Goal: Information Seeking & Learning: Check status

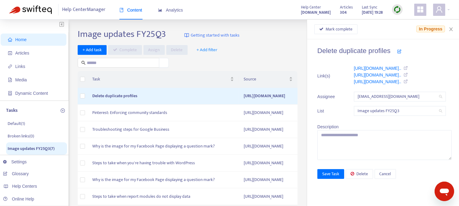
click at [24, 39] on span "Home" at bounding box center [20, 39] width 11 height 5
click at [21, 41] on span "Home" at bounding box center [20, 39] width 11 height 5
click at [170, 10] on span "Analytics" at bounding box center [170, 10] width 25 height 5
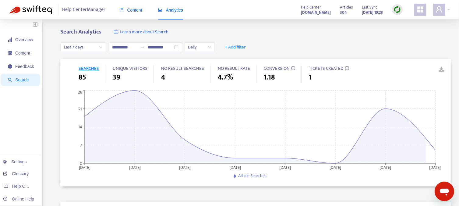
click at [130, 10] on span "Content" at bounding box center [131, 10] width 23 height 5
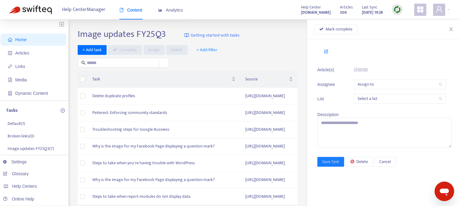
click at [19, 39] on span "Home" at bounding box center [20, 39] width 11 height 5
click at [18, 80] on span "Media" at bounding box center [21, 79] width 12 height 5
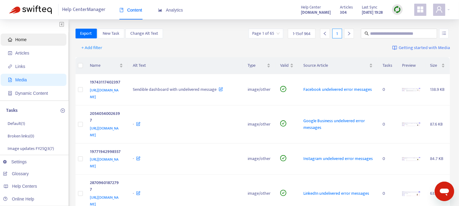
click at [22, 38] on span "Home" at bounding box center [20, 39] width 11 height 5
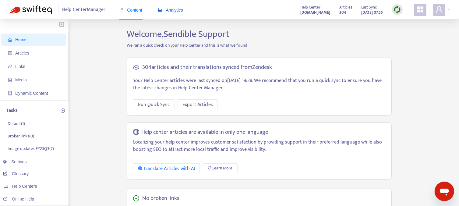
click at [175, 12] on span "Analytics" at bounding box center [170, 10] width 25 height 5
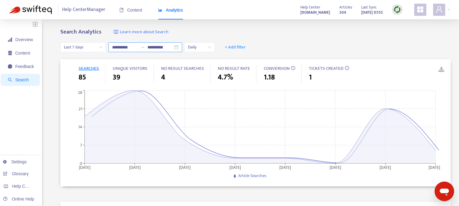
click at [138, 47] on input "**********" at bounding box center [125, 47] width 26 height 7
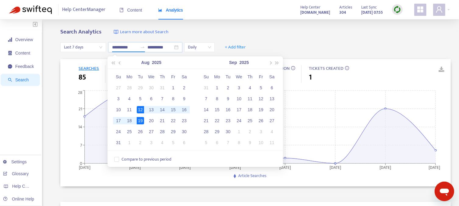
type input "**********"
click at [123, 159] on span "Compare to previous period" at bounding box center [146, 159] width 55 height 7
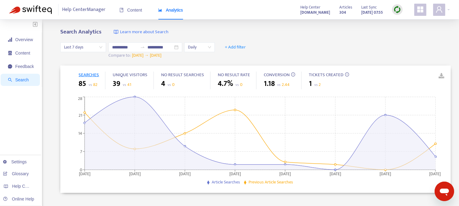
click at [289, 43] on div "**********" at bounding box center [255, 51] width 391 height 30
click at [23, 41] on span "Overview" at bounding box center [24, 39] width 18 height 5
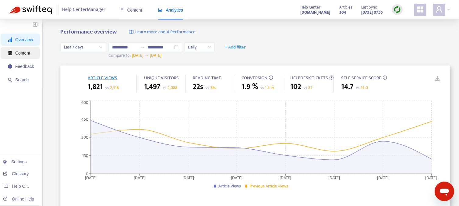
click at [20, 53] on span "Content" at bounding box center [22, 53] width 15 height 5
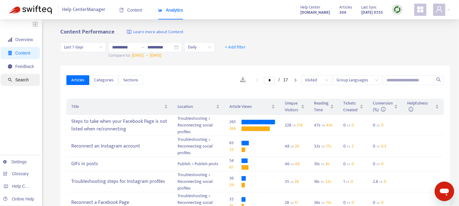
click at [21, 78] on span "Search" at bounding box center [21, 79] width 13 height 5
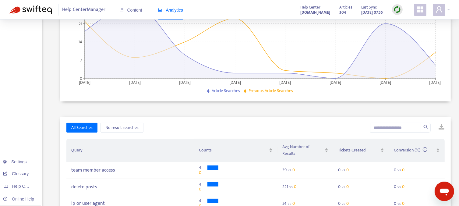
scroll to position [122, 0]
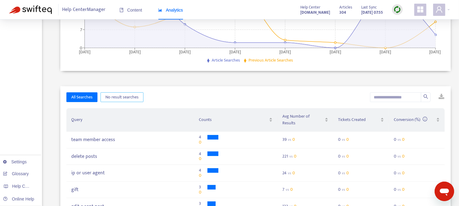
click at [126, 100] on span "No result searches" at bounding box center [121, 97] width 33 height 7
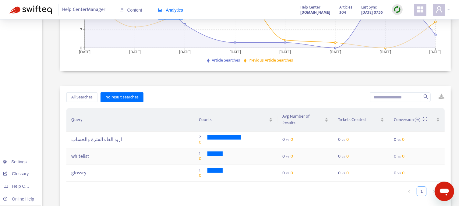
click at [83, 154] on div "whitelist" at bounding box center [130, 157] width 118 height 6
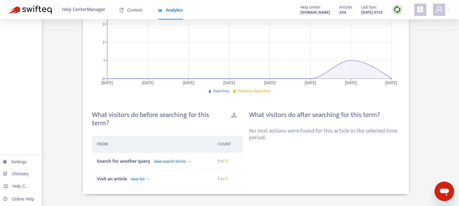
scroll to position [122, 0]
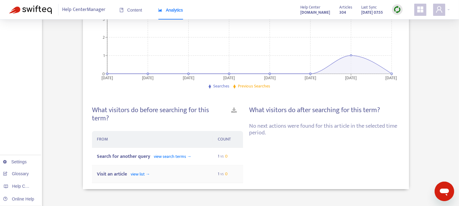
click at [142, 173] on span "view list →" at bounding box center [140, 174] width 19 height 7
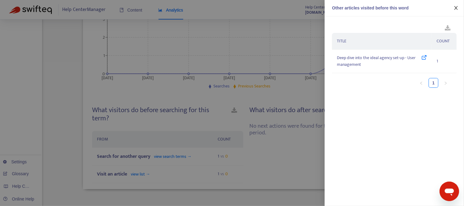
click at [455, 9] on icon "close" at bounding box center [455, 8] width 3 height 4
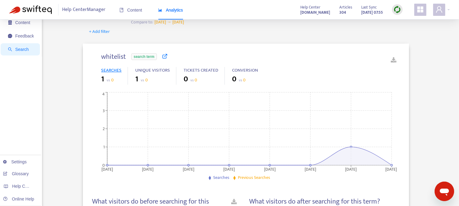
scroll to position [0, 0]
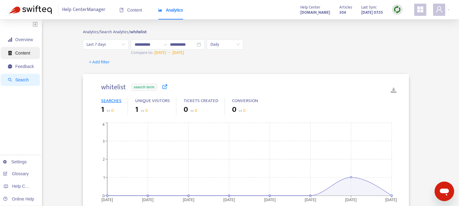
click at [23, 53] on span "Content" at bounding box center [22, 53] width 15 height 5
